Goal: Task Accomplishment & Management: Use online tool/utility

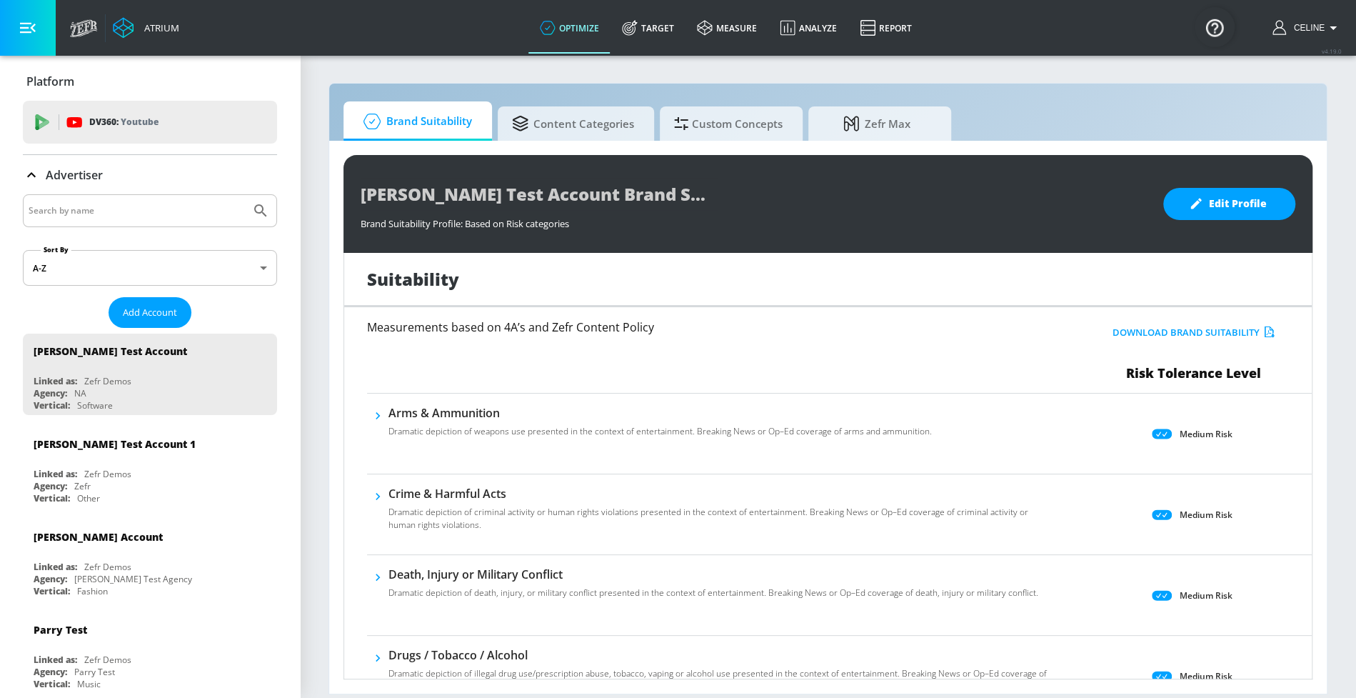
click at [168, 205] on input "Search by name" at bounding box center [137, 210] width 216 height 19
type input "disney jr"
click at [245, 195] on button "Submit Search" at bounding box center [260, 210] width 31 height 31
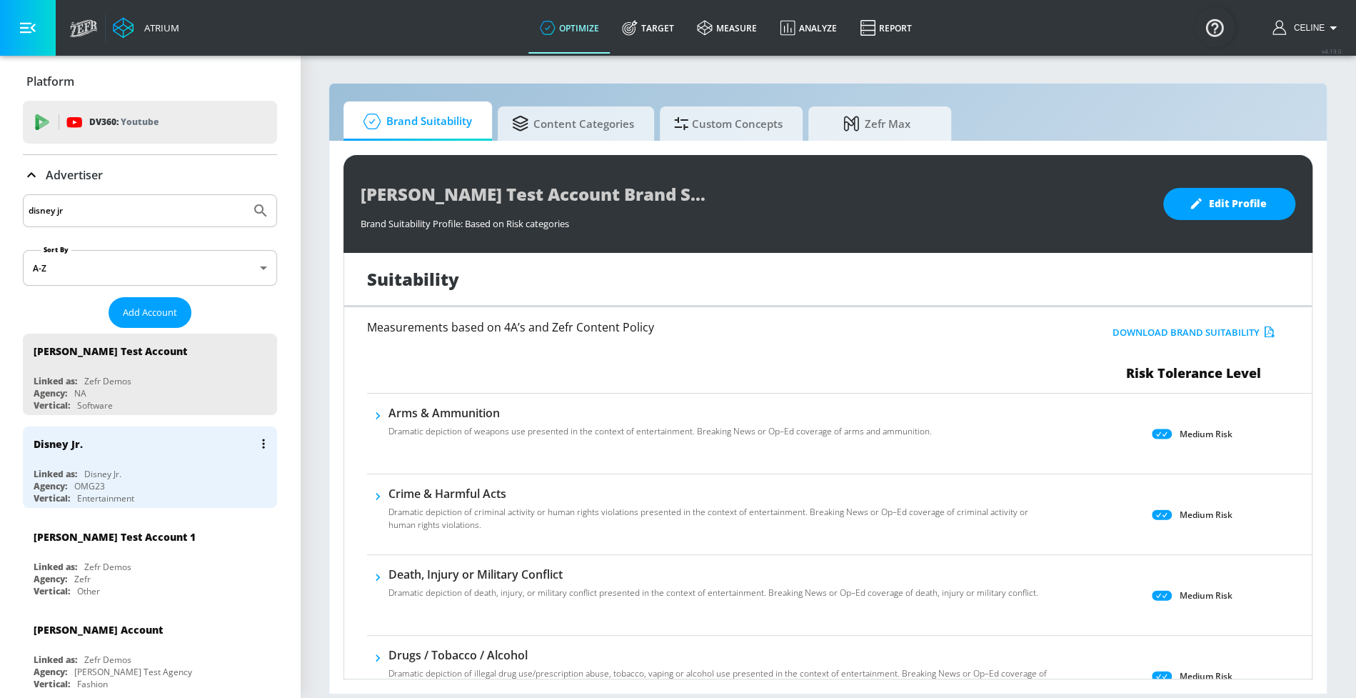
click at [154, 444] on div "Disney Jr." at bounding box center [154, 443] width 240 height 34
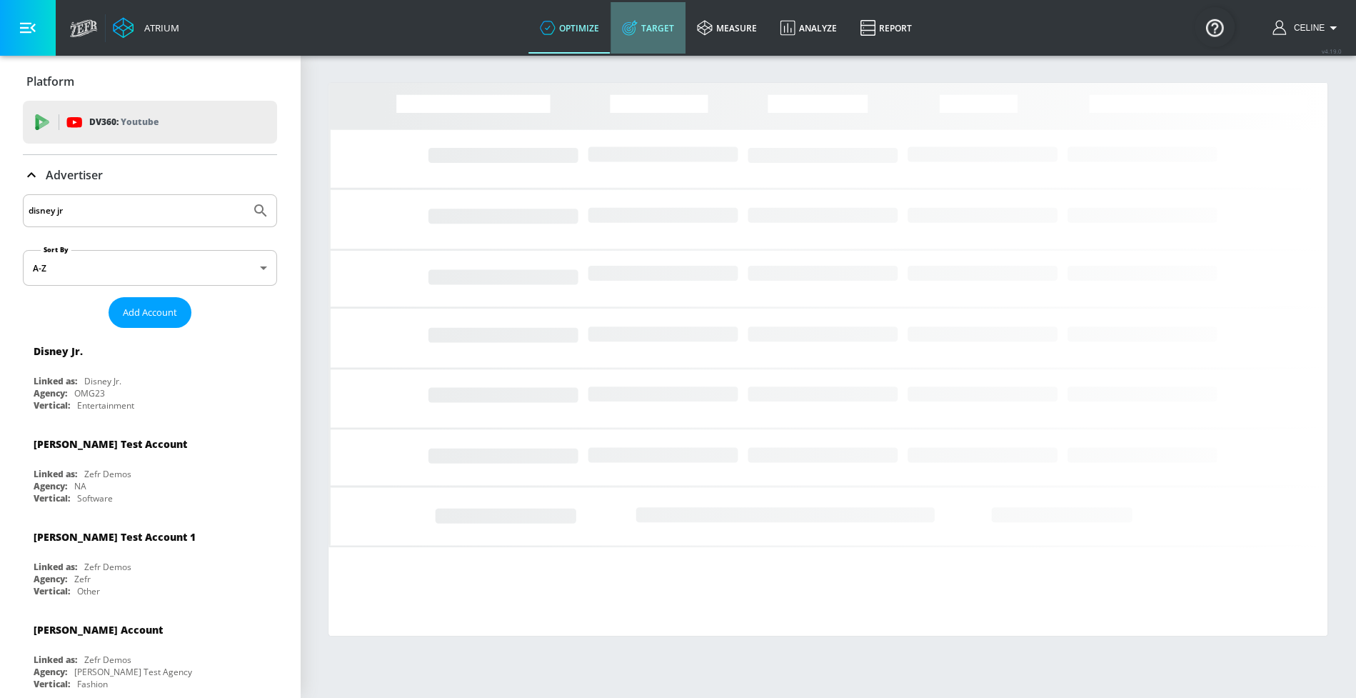
click at [635, 52] on link "Target" at bounding box center [647, 27] width 75 height 51
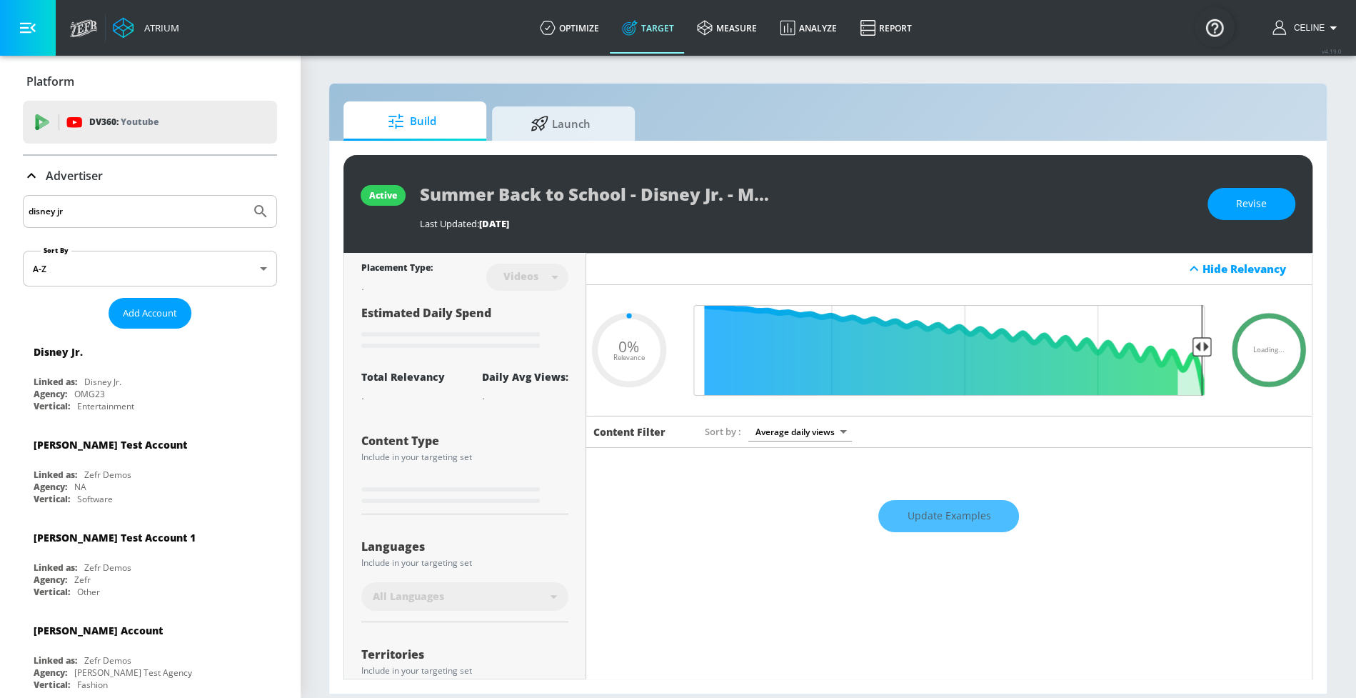
type input "0.05"
click at [53, 171] on p "Advertiser" at bounding box center [74, 176] width 57 height 16
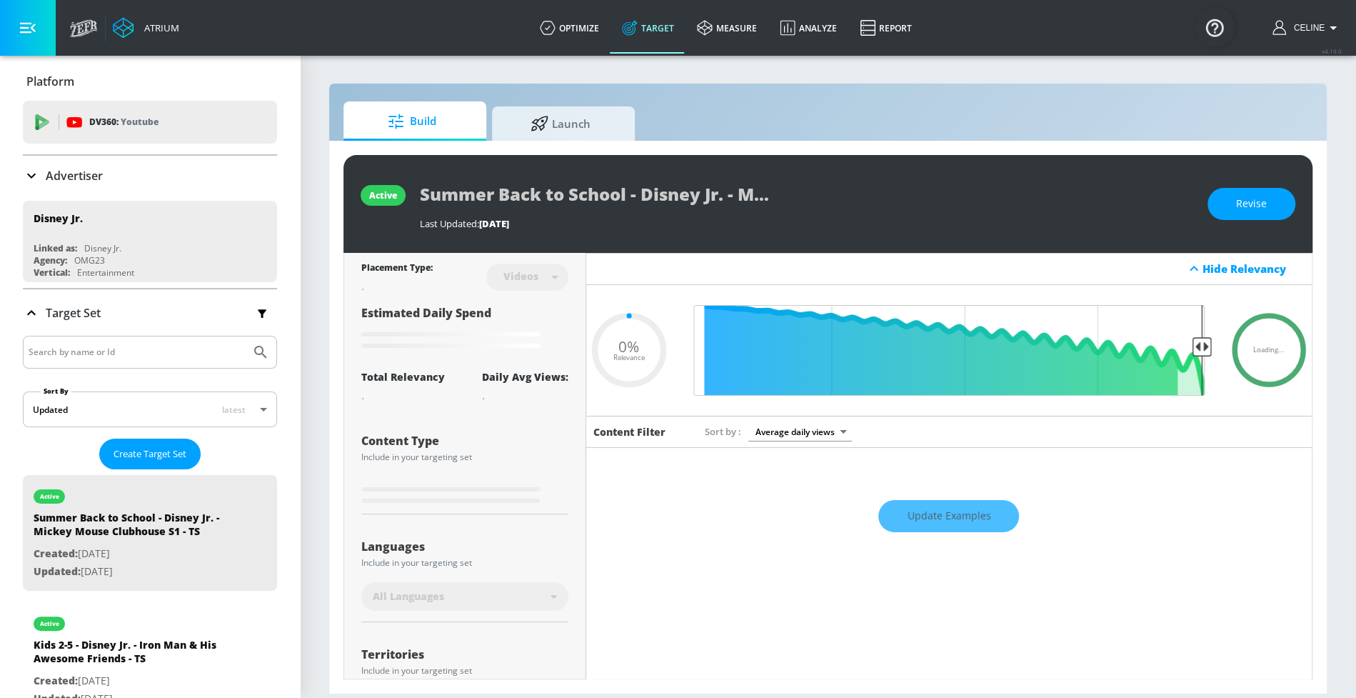
click at [122, 355] on input "Search by name or Id" at bounding box center [137, 352] width 216 height 19
type input "soidey"
type input "0.75"
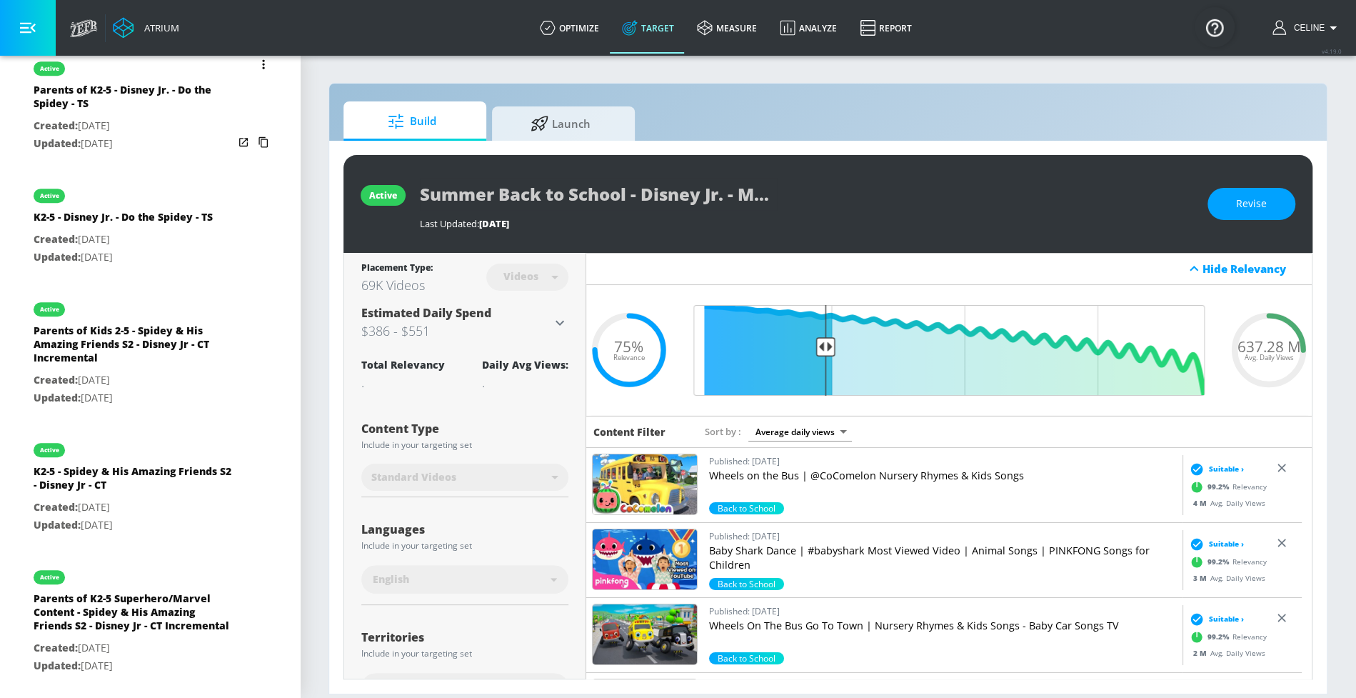
scroll to position [552, 0]
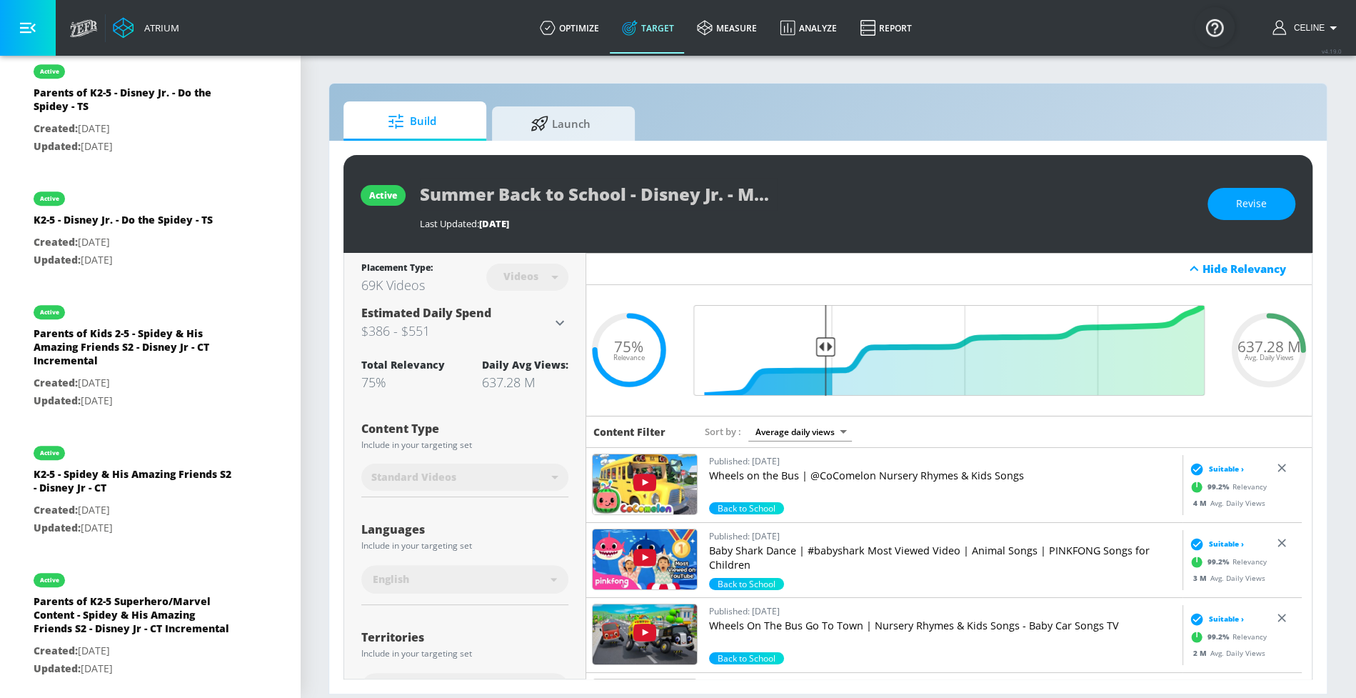
drag, startPoint x: 24, startPoint y: 326, endPoint x: 378, endPoint y: 675, distance: 497.3
click at [378, 675] on div "Atrium optimize Target measure Analyze Report optimize Target measure Analyze R…" at bounding box center [678, 349] width 1356 height 698
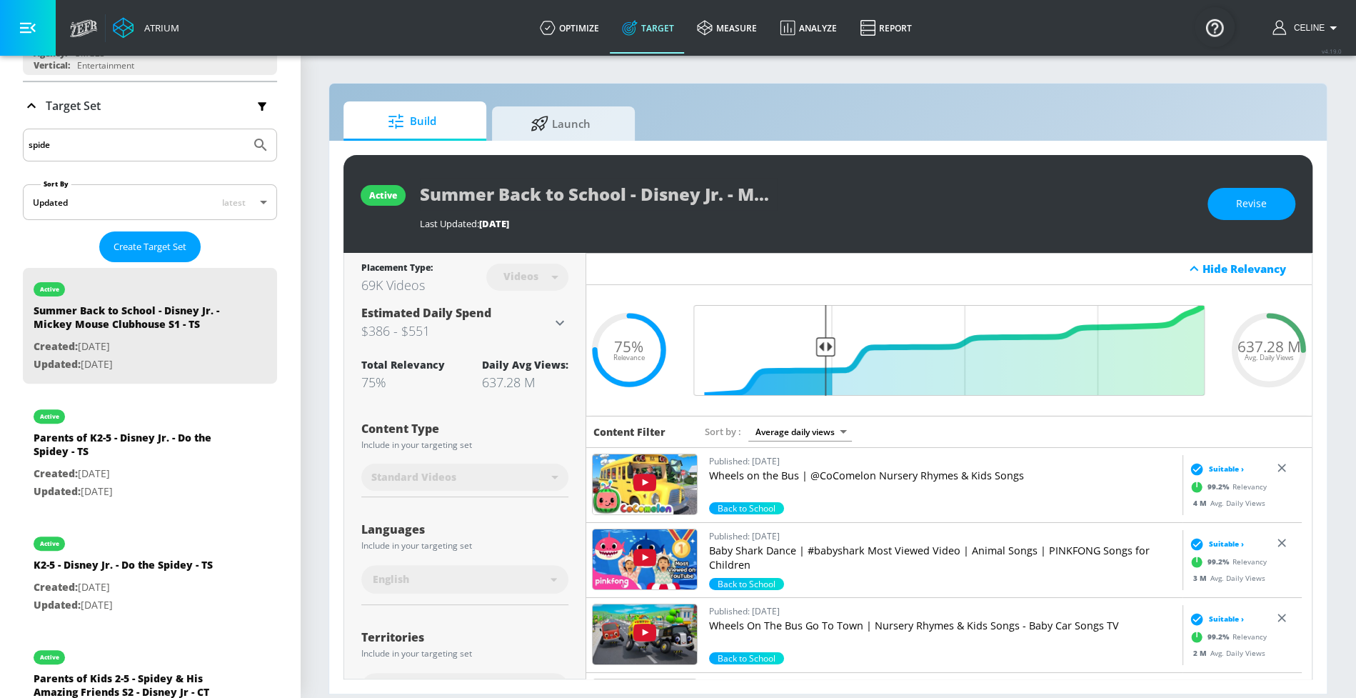
scroll to position [213, 0]
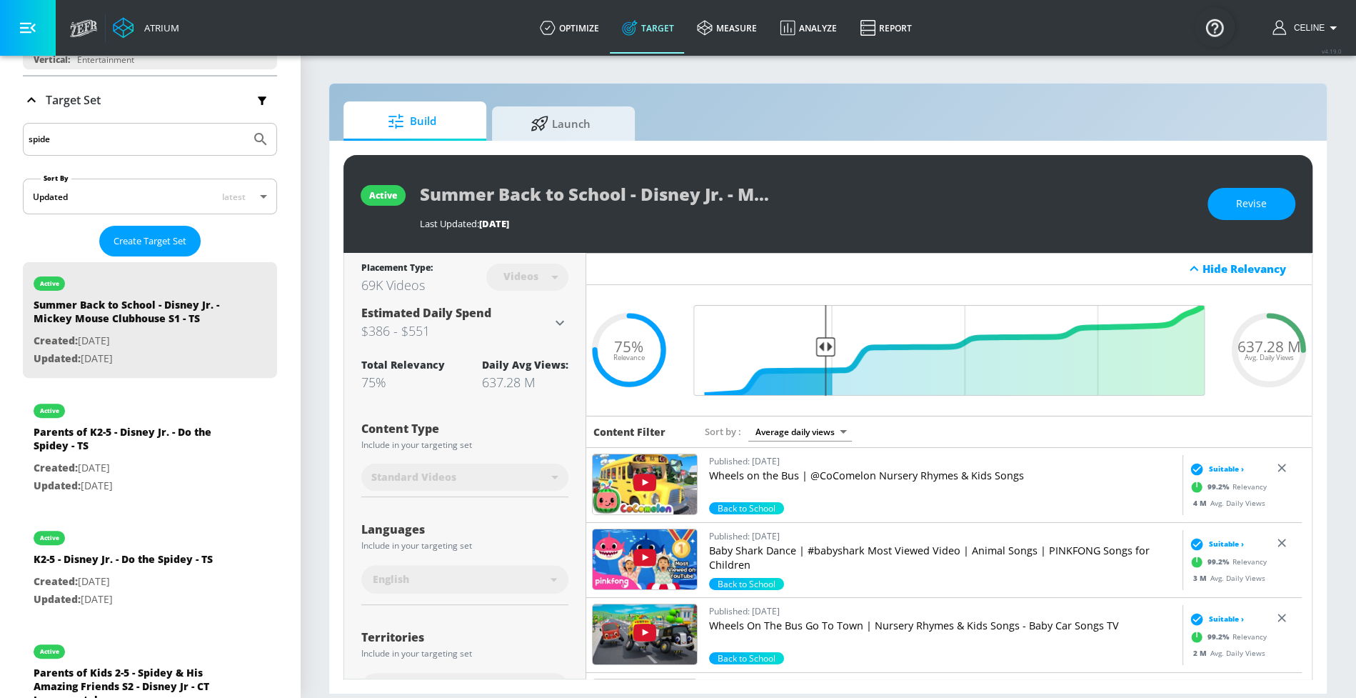
click at [139, 144] on input "spide" at bounding box center [137, 139] width 216 height 19
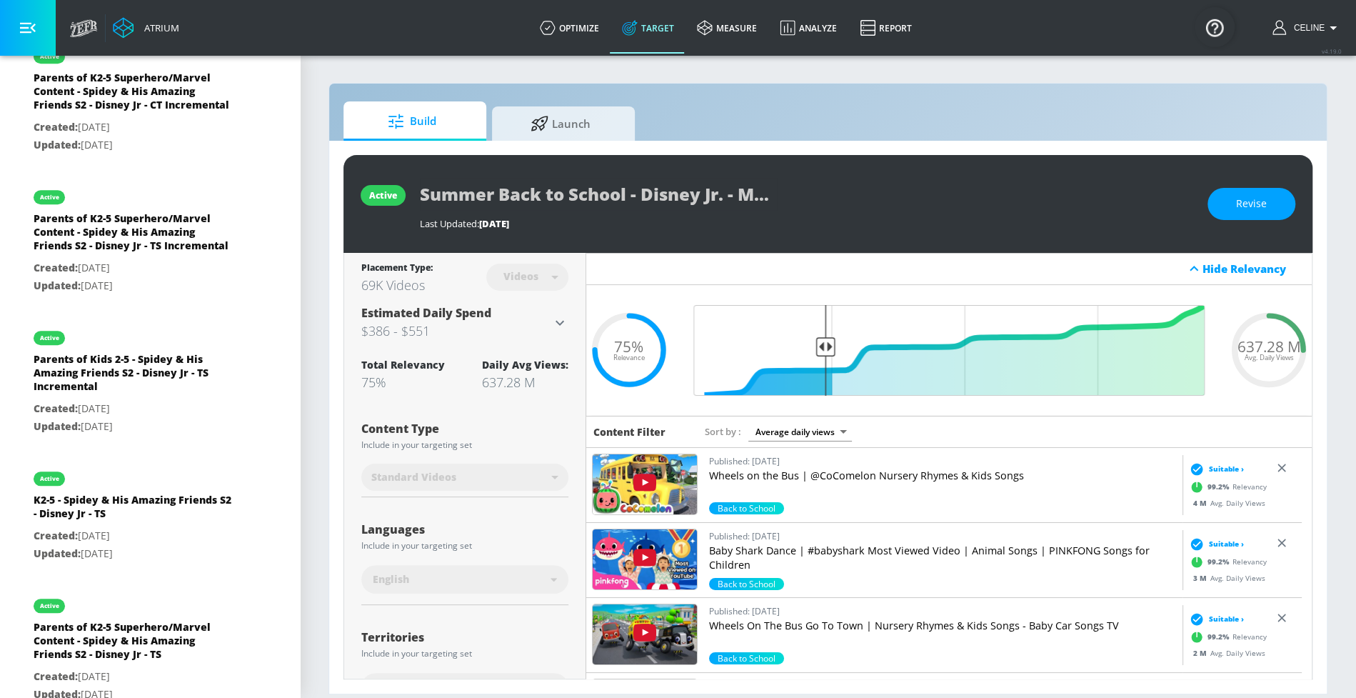
scroll to position [0, 0]
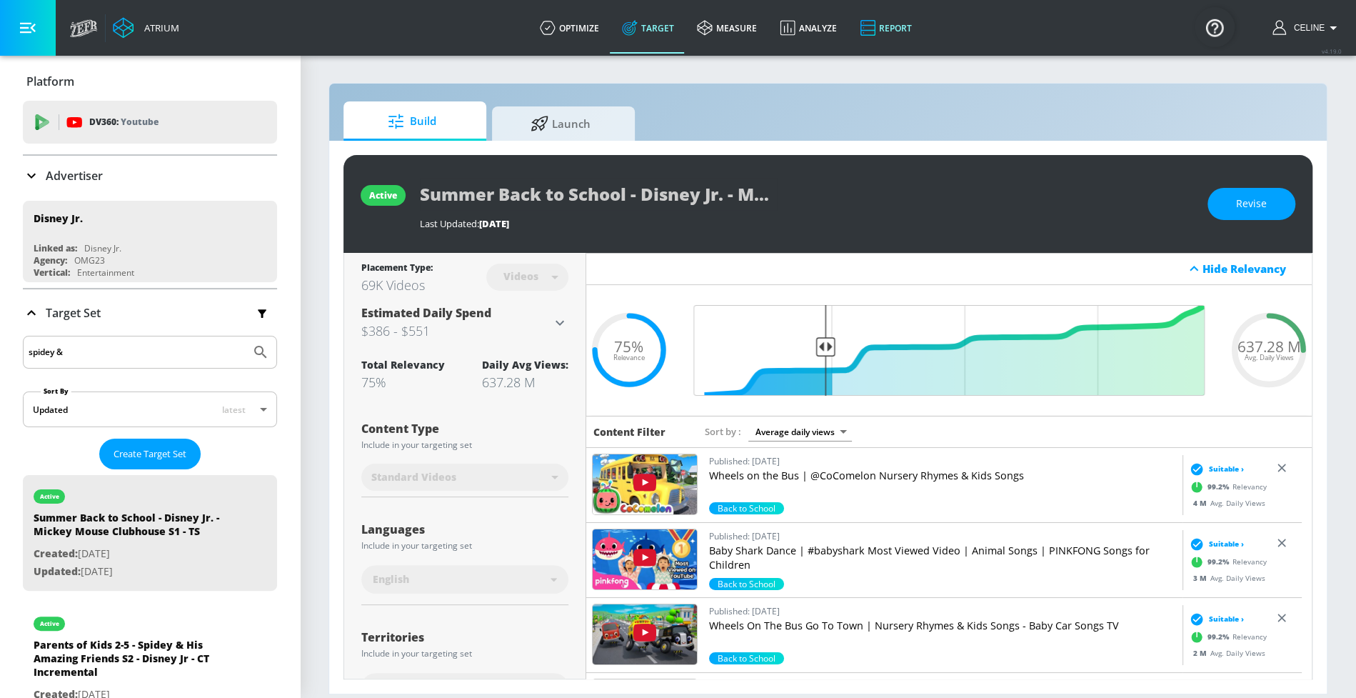
type input "spidey &"
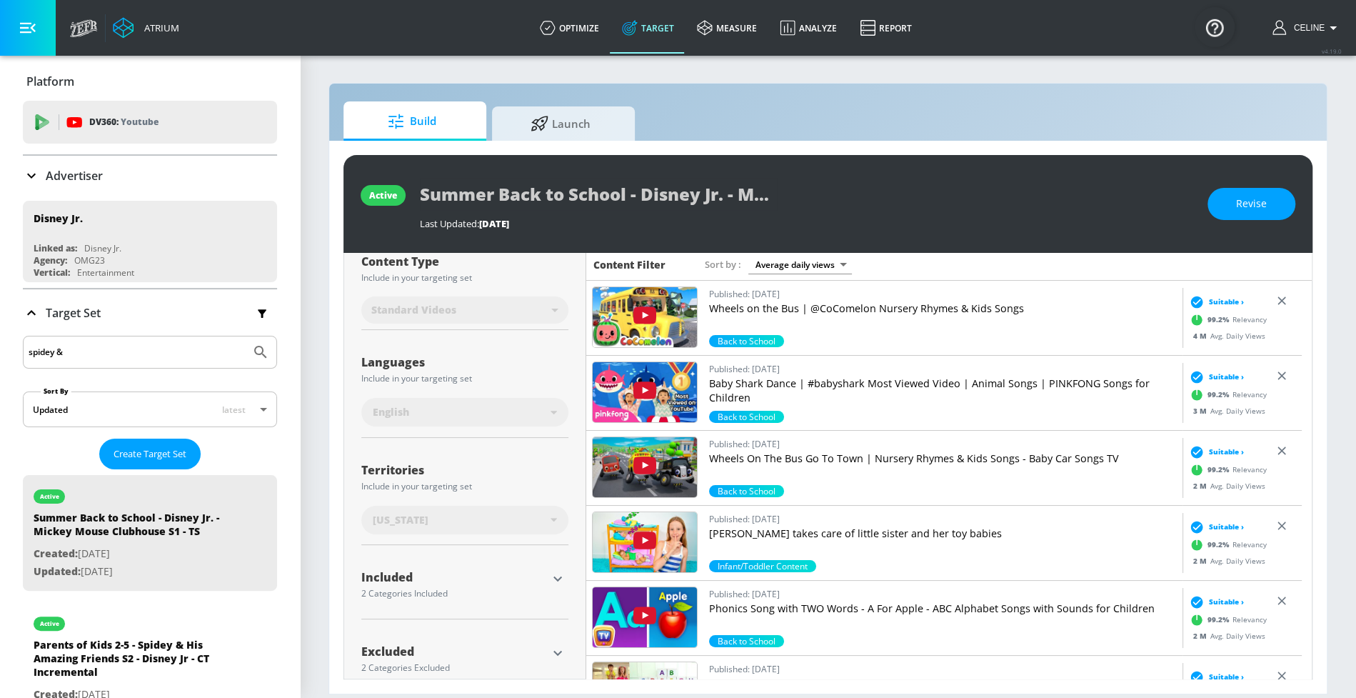
click at [566, 567] on div "Placement Type: 69K Videos Videos videos ​ Estimated Daily Spend $386 - $551 Ac…" at bounding box center [465, 395] width 242 height 619
click at [562, 575] on icon "button" at bounding box center [557, 578] width 17 height 17
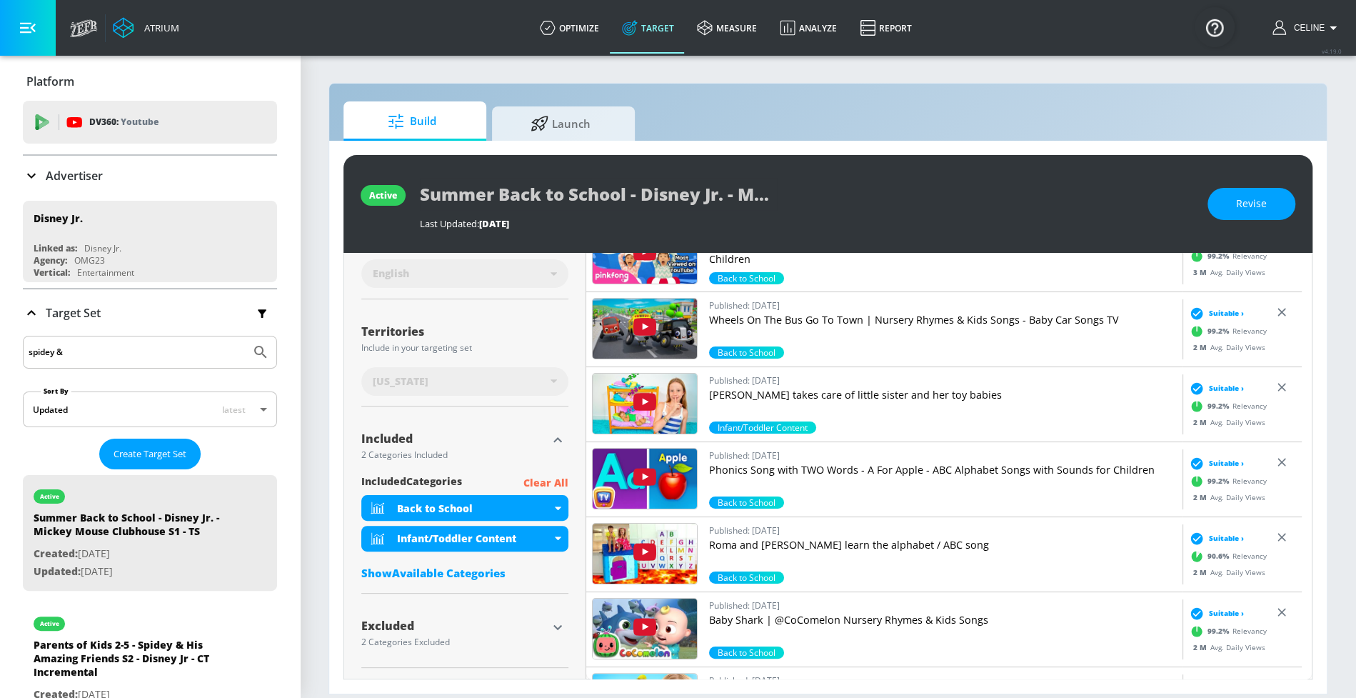
scroll to position [303, 0]
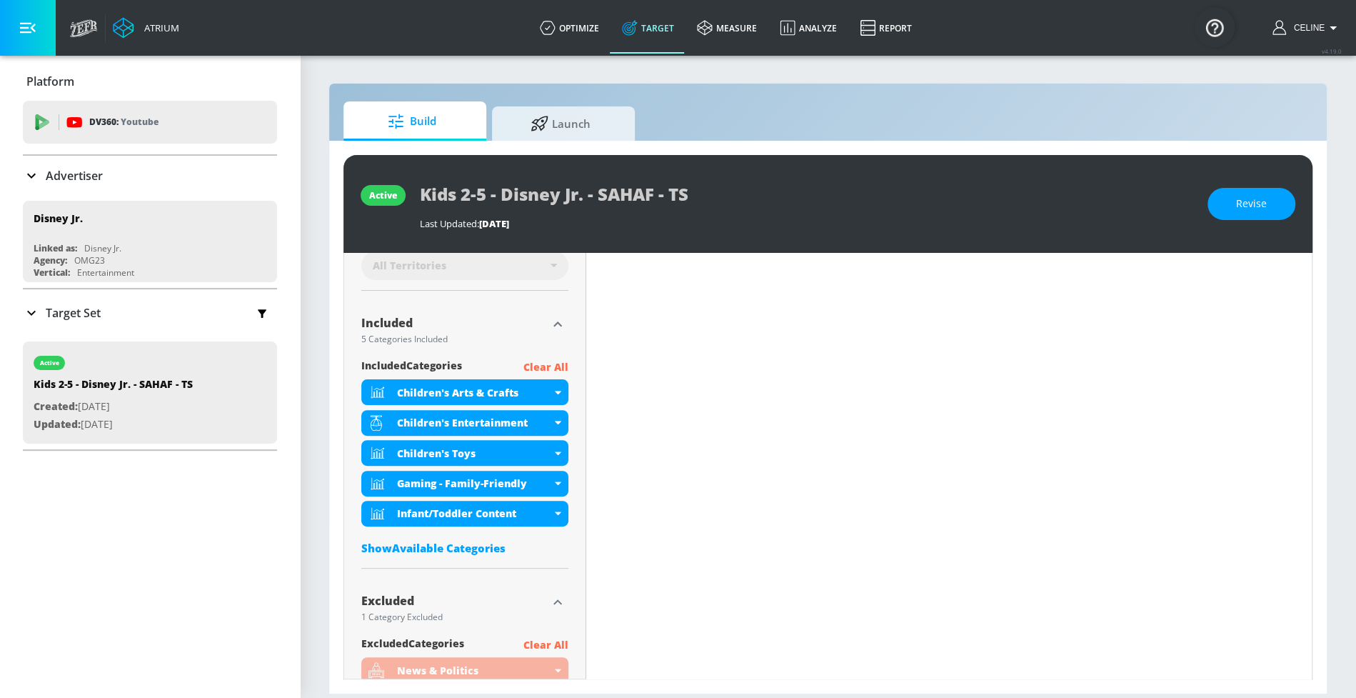
scroll to position [418, 0]
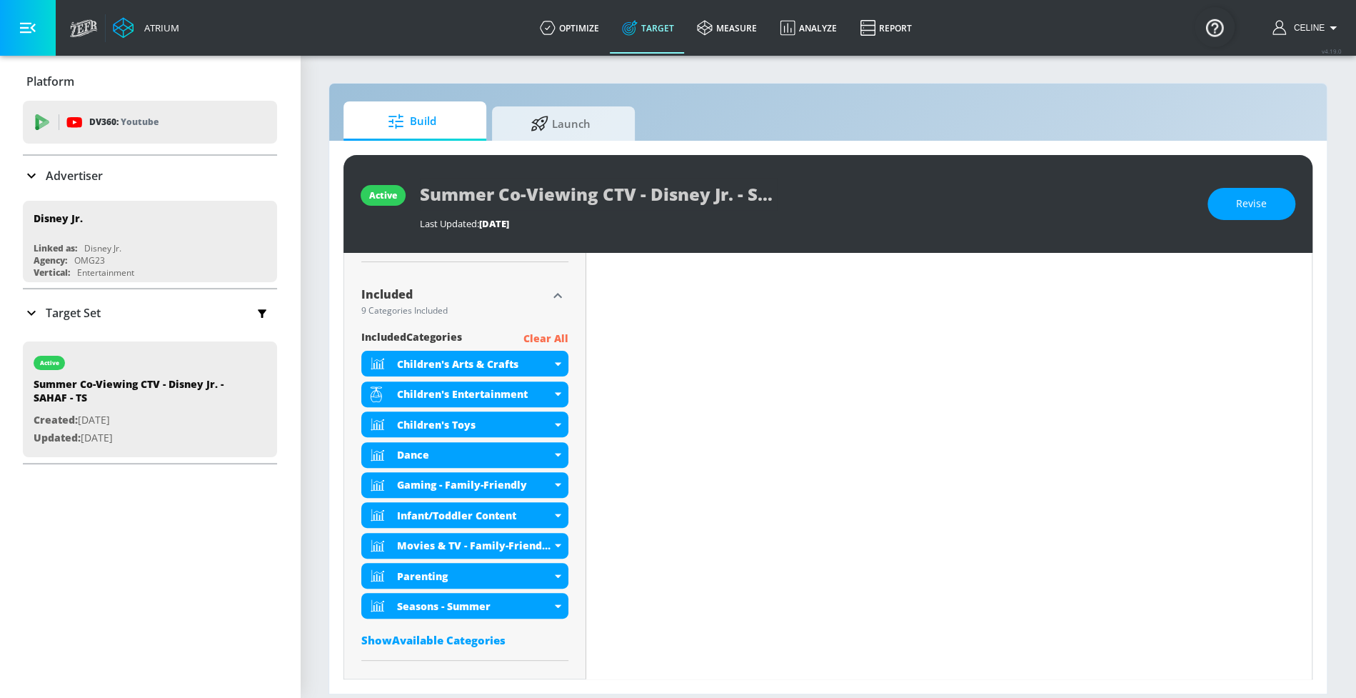
scroll to position [454, 0]
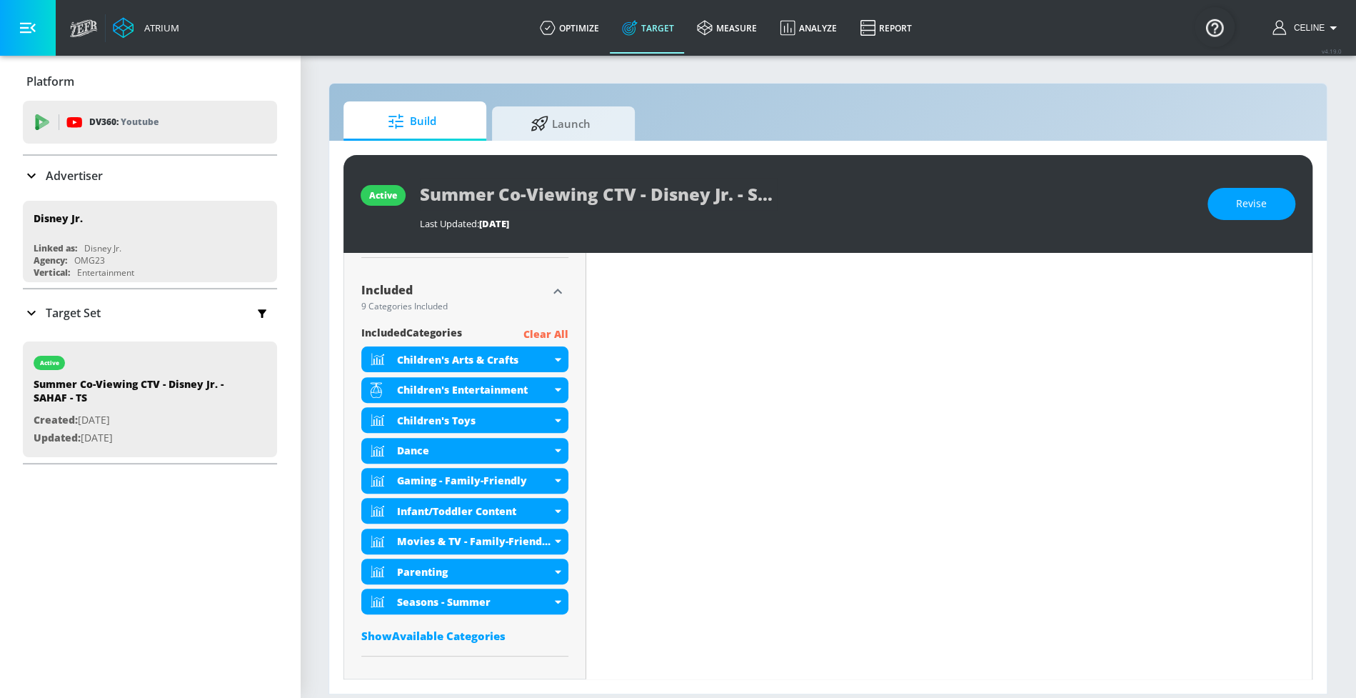
click at [74, 313] on p "Target Set" at bounding box center [73, 313] width 55 height 16
